Goal: Information Seeking & Learning: Learn about a topic

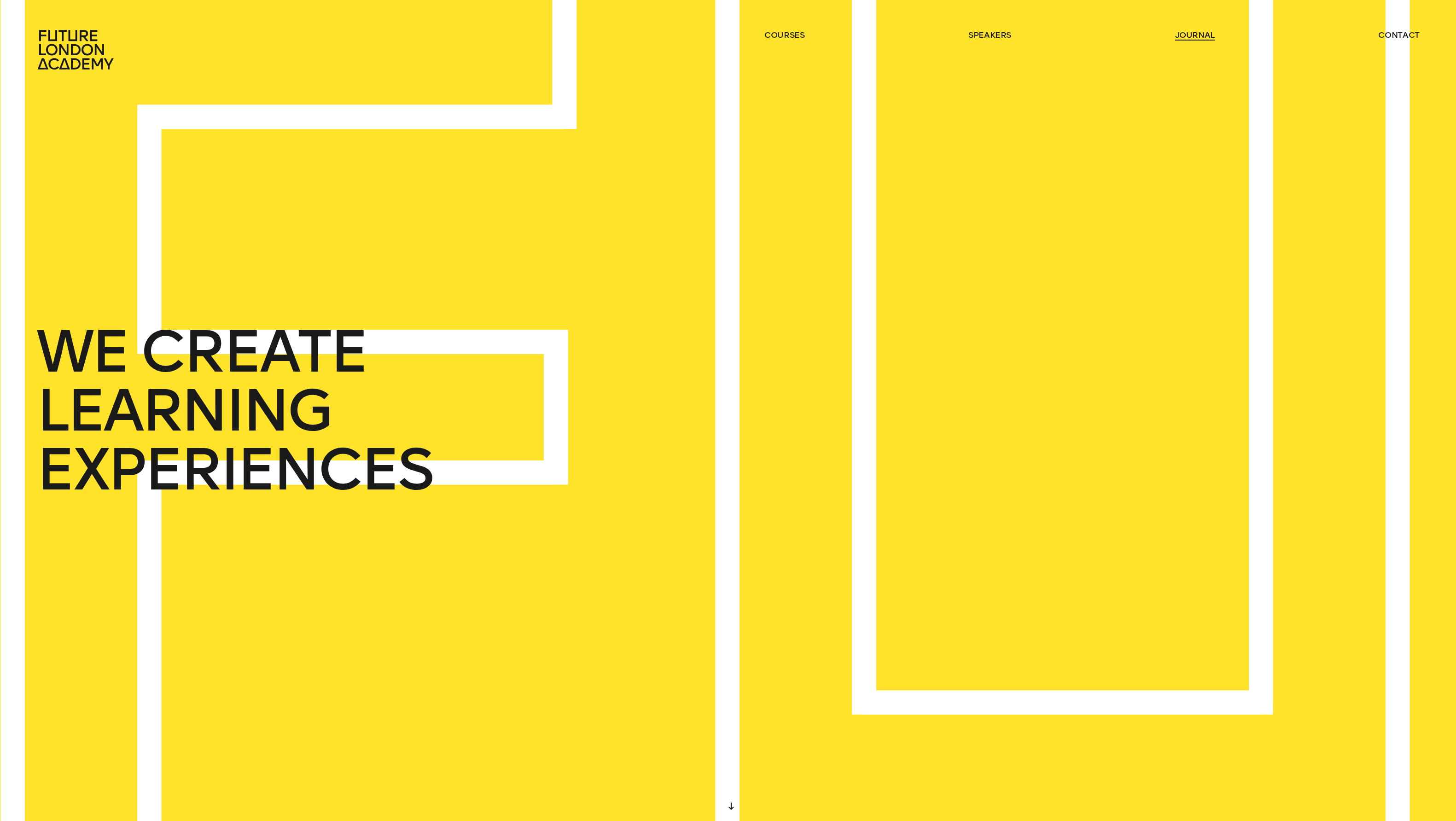
click at [1199, 38] on link "journal" at bounding box center [1194, 35] width 40 height 11
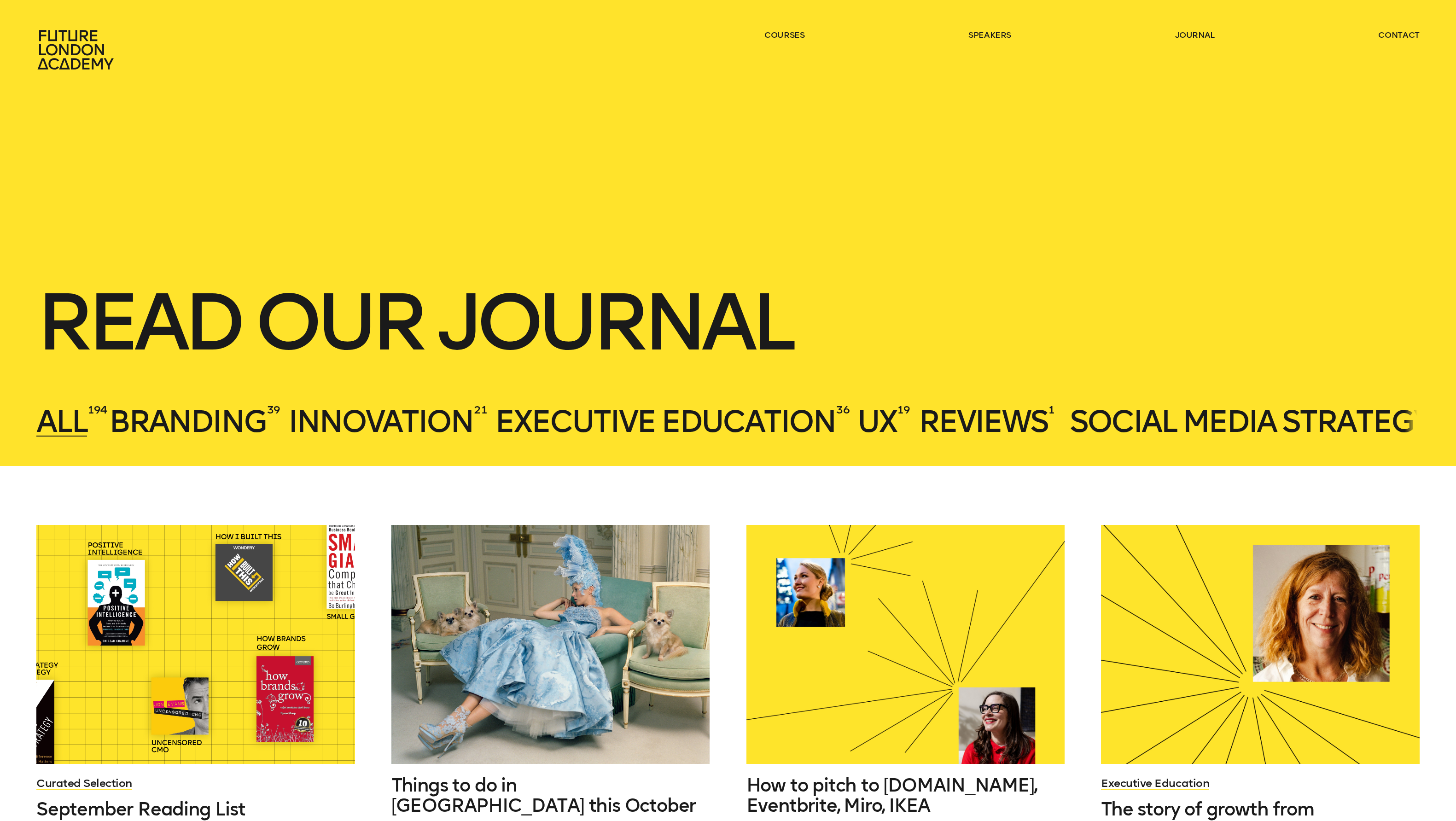
drag, startPoint x: 620, startPoint y: 200, endPoint x: 606, endPoint y: 194, distance: 15.2
click at [617, 199] on header "Read our journal All 194 Branding 39 Innovation 21 Executive Education 36 UX 19…" at bounding box center [728, 232] width 1456 height 466
click at [48, 422] on span "All" at bounding box center [61, 421] width 51 height 36
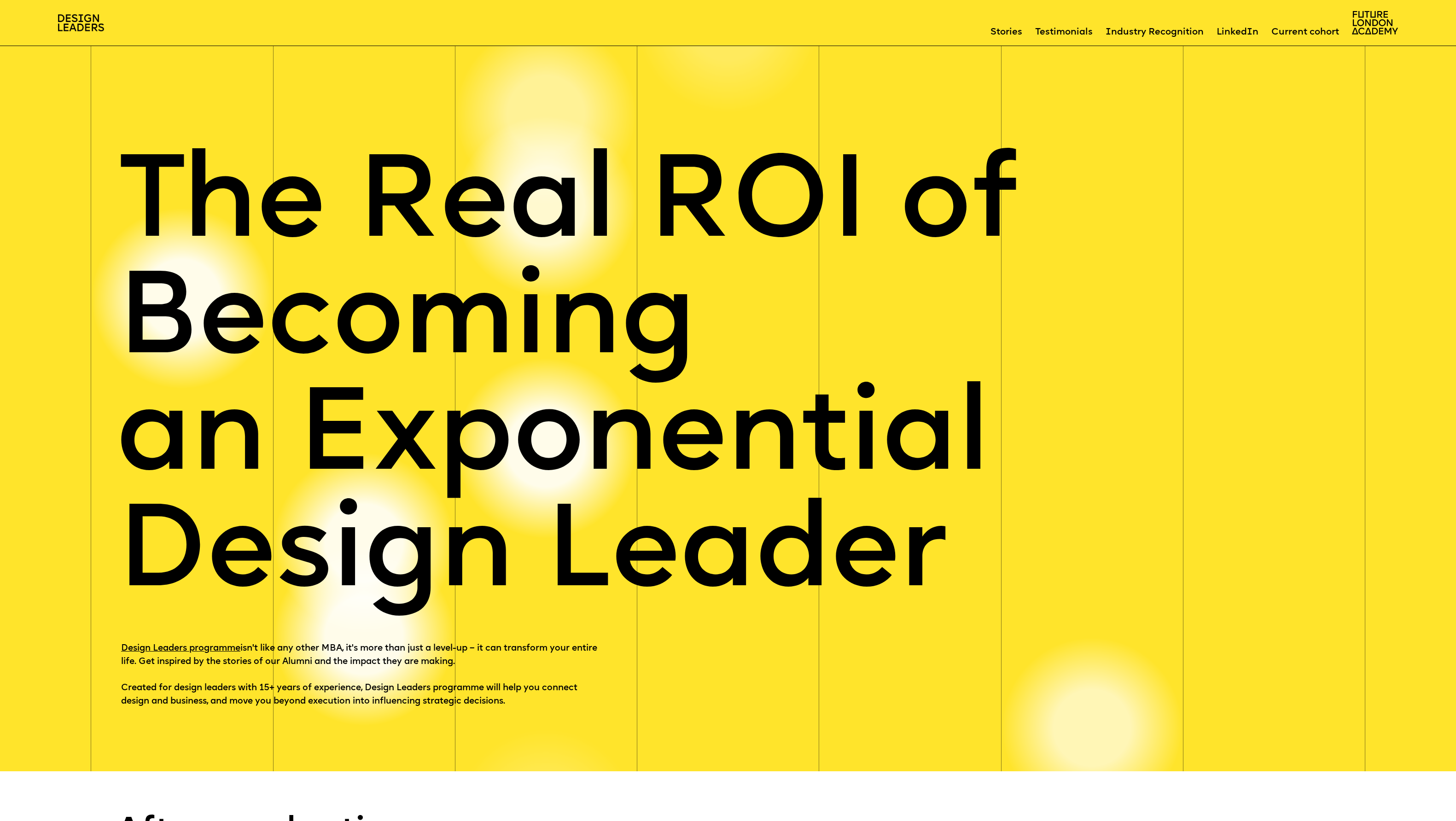
click at [573, 713] on div "The Real ROI of Becoming an Exponential Design Leader Design Leaders programme …" at bounding box center [728, 401] width 1456 height 739
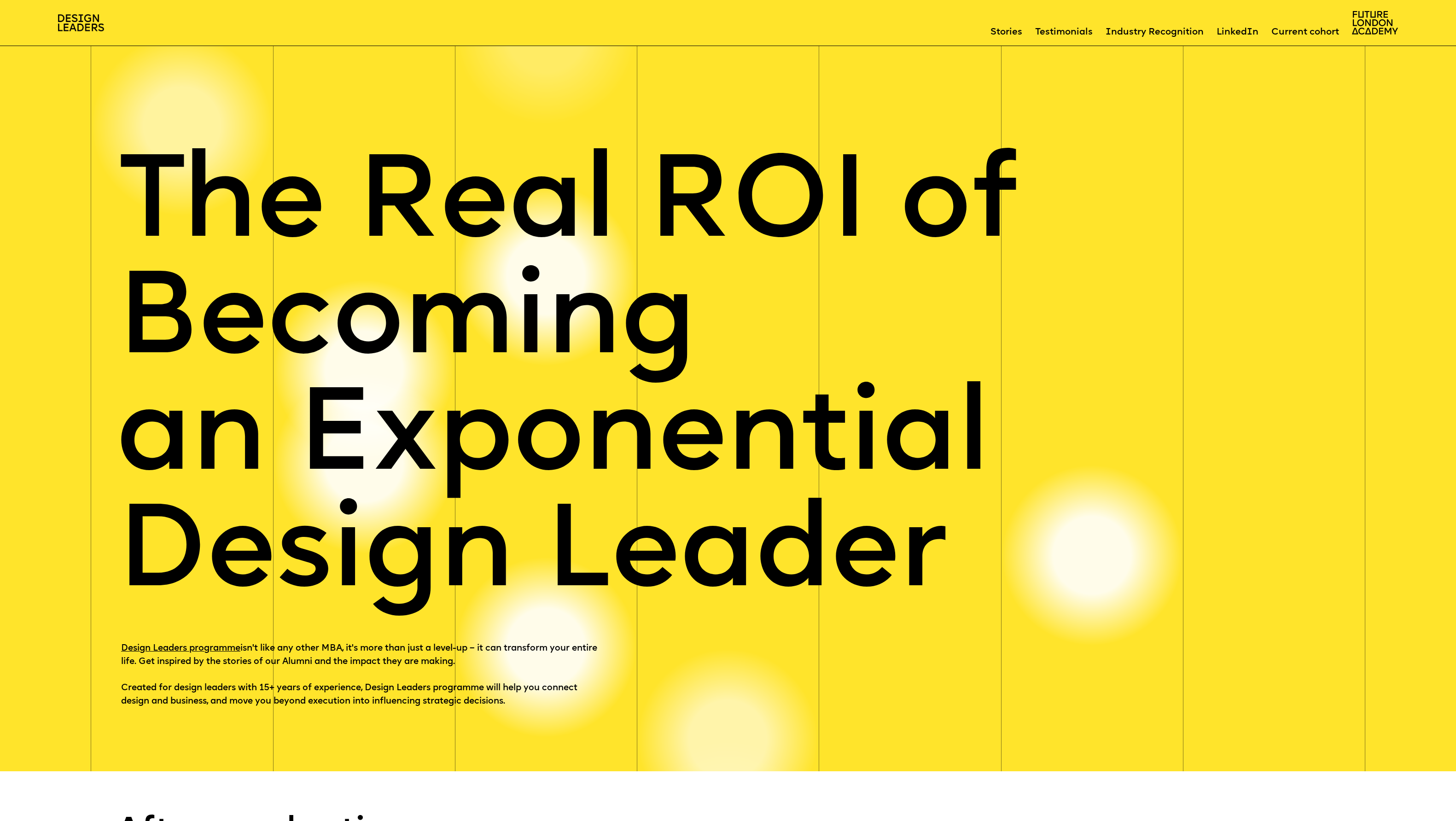
drag, startPoint x: 398, startPoint y: 673, endPoint x: 111, endPoint y: 625, distance: 291.0
click at [106, 625] on div "The Real ROI of Becoming an Exponential Design Leader Design Leaders programme …" at bounding box center [728, 401] width 1456 height 739
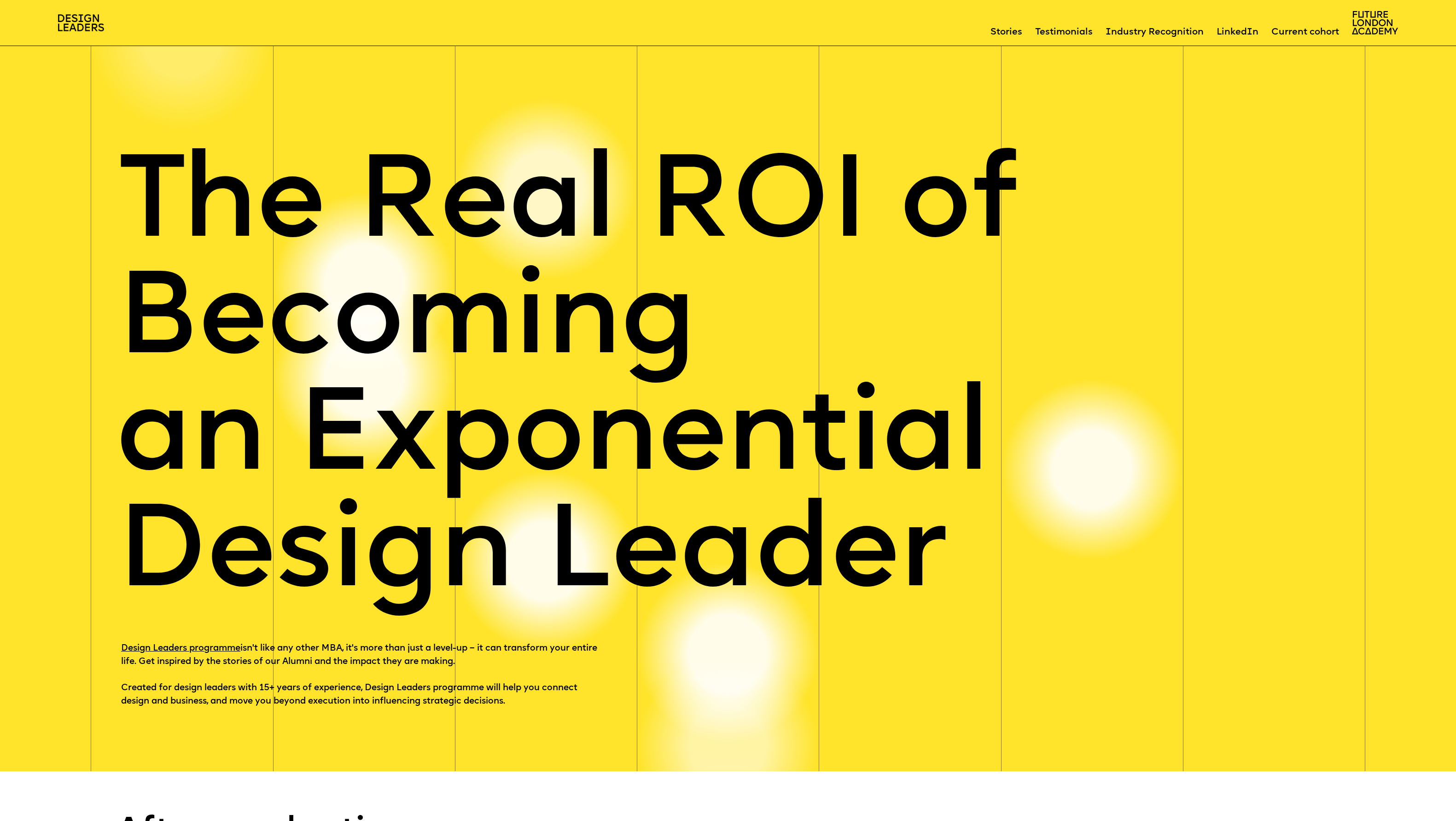
click at [902, 672] on div "The Real ROI of Becoming an Exponential Design Leader Design Leaders programme …" at bounding box center [727, 431] width 1223 height 565
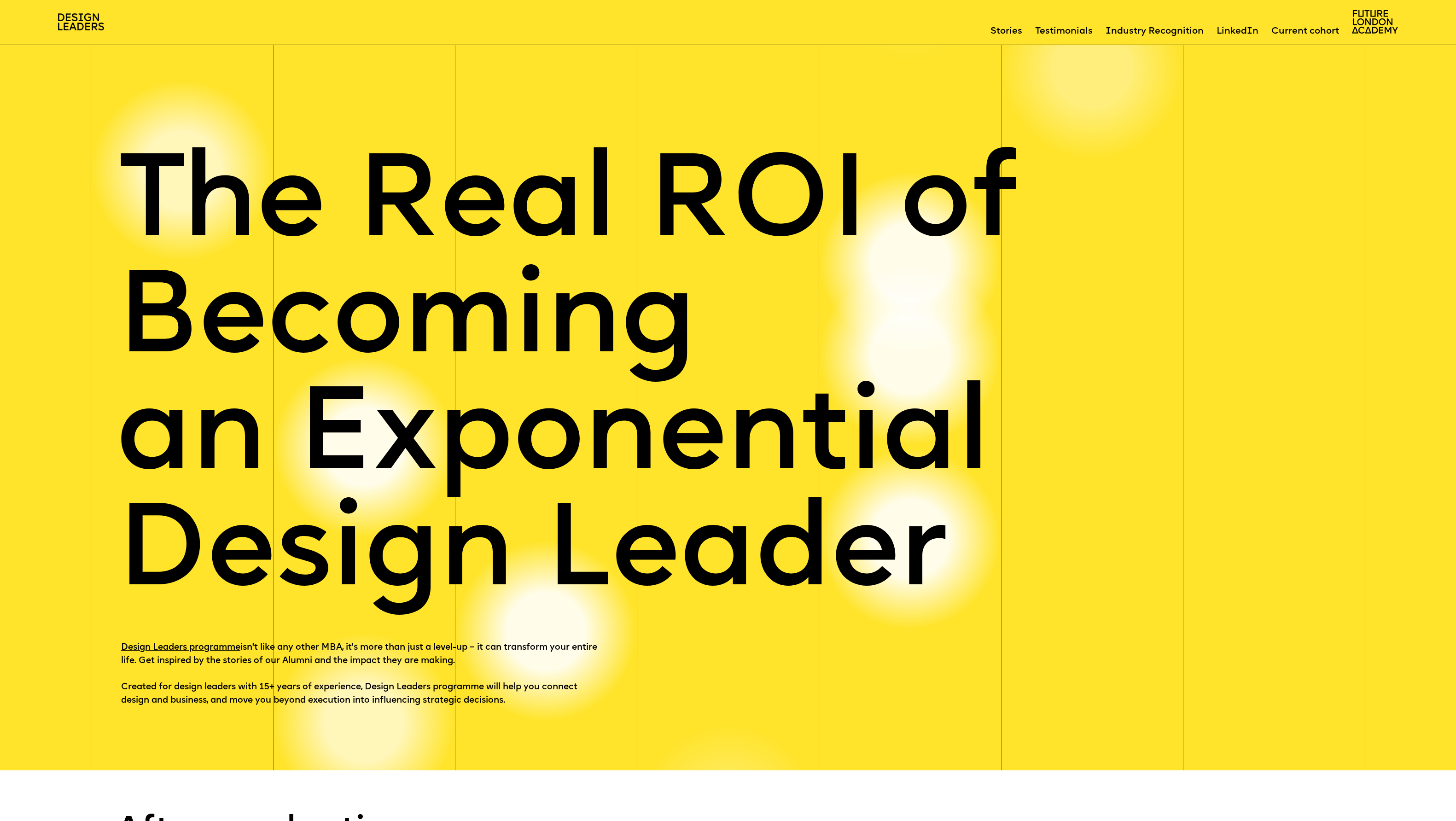
scroll to position [1, 0]
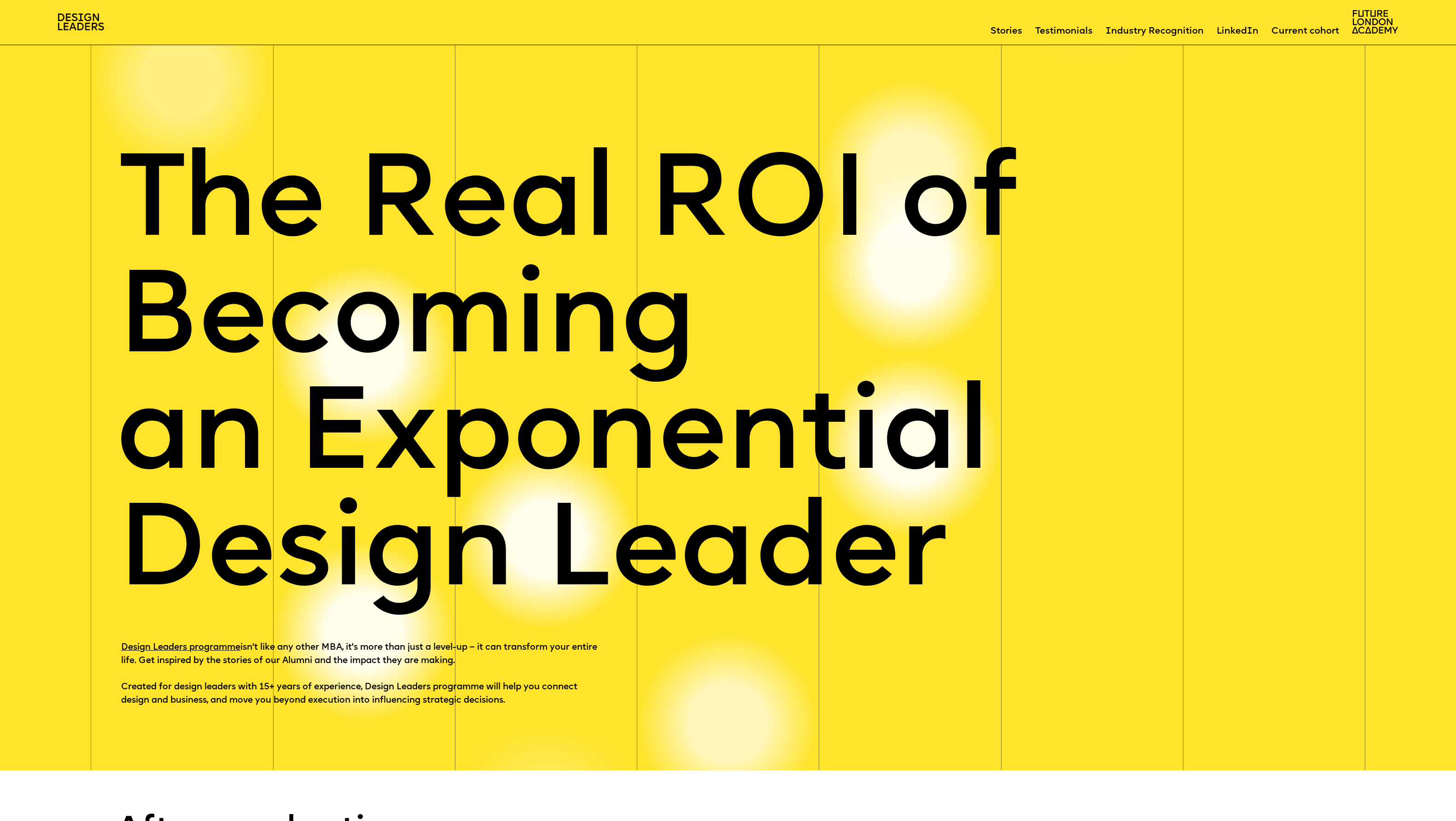
click at [1022, 27] on link "Stories" at bounding box center [1006, 31] width 31 height 9
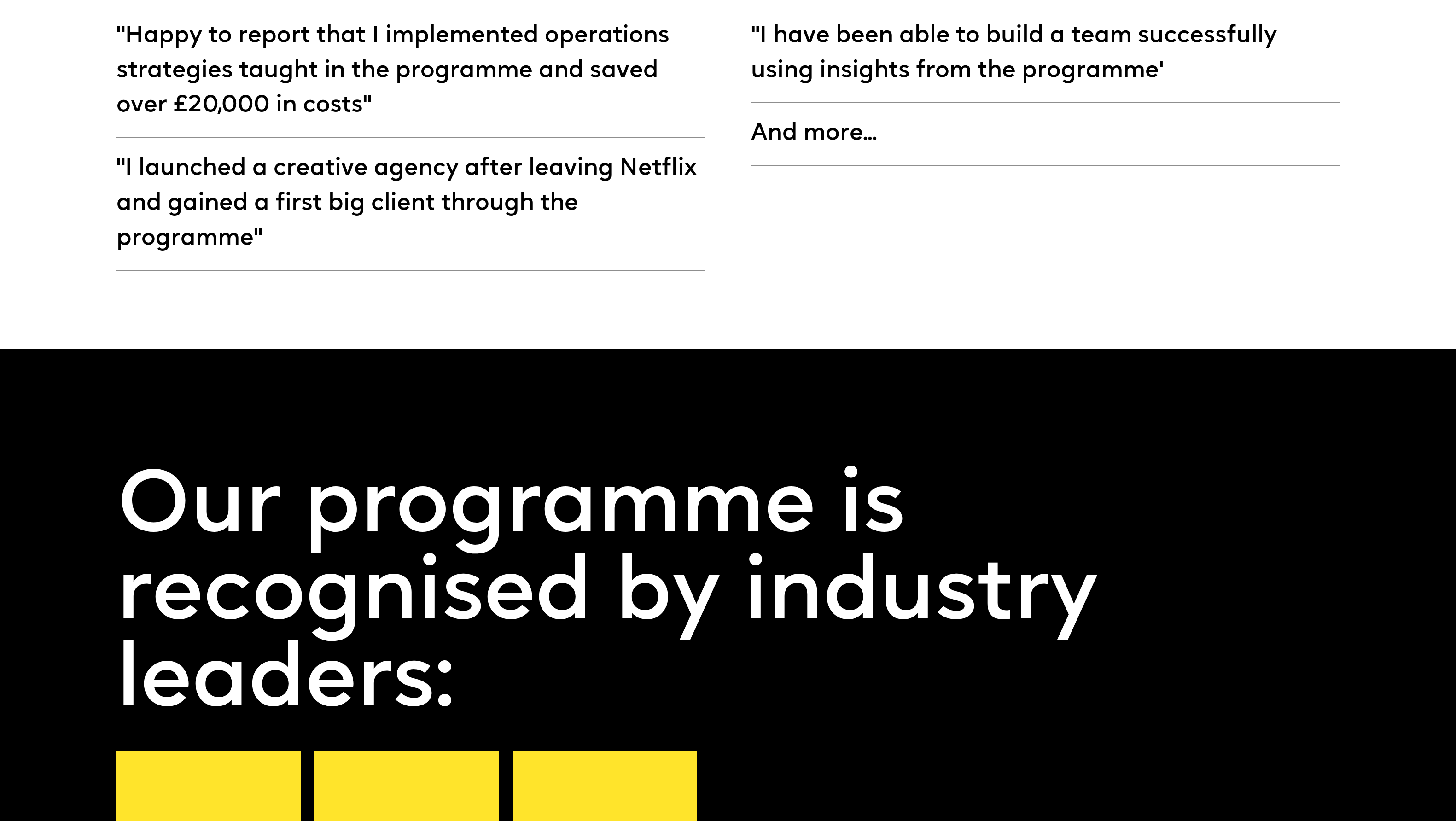
scroll to position [8401, 0]
